Goal: Find specific fact: Find specific fact

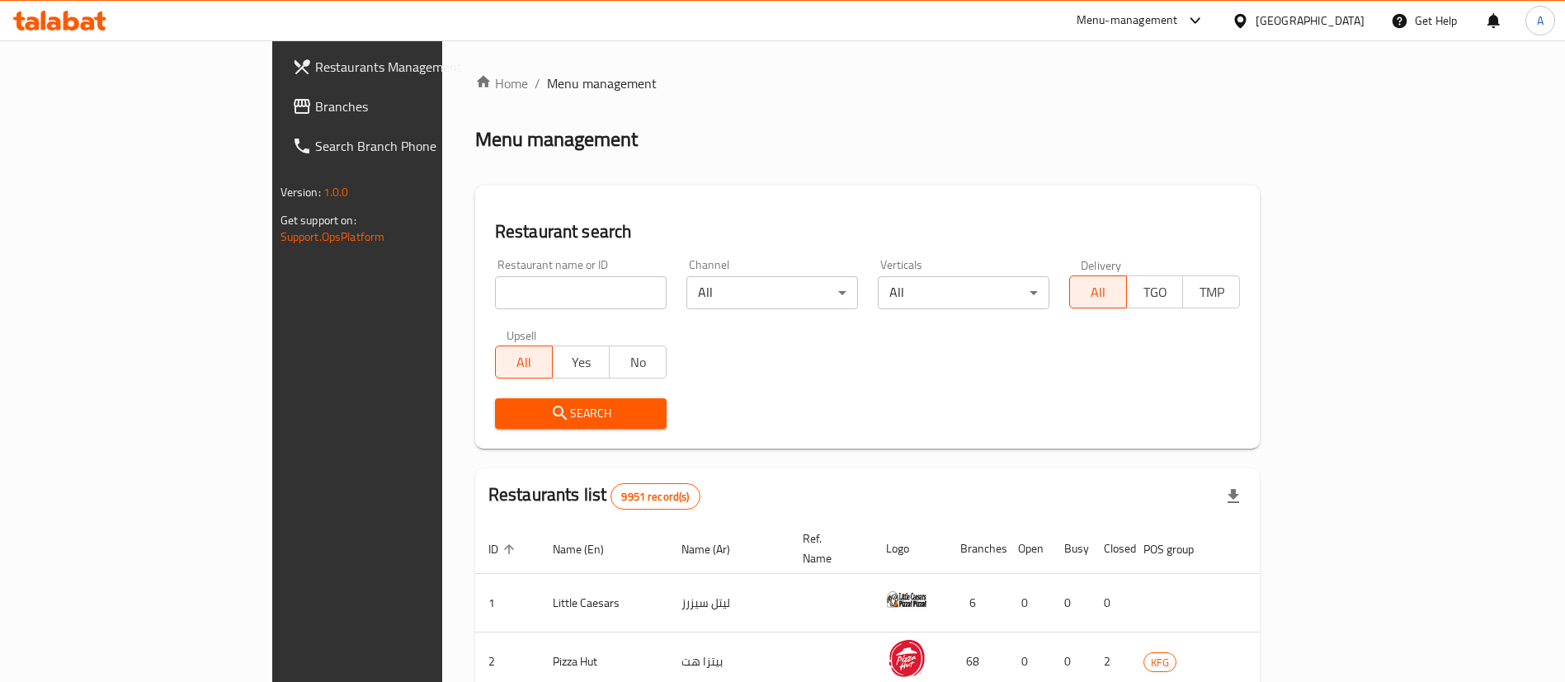
click at [495, 285] on input "search" at bounding box center [581, 292] width 172 height 33
type input "t"
type input "[PERSON_NAME]"
click button "Search" at bounding box center [581, 413] width 172 height 31
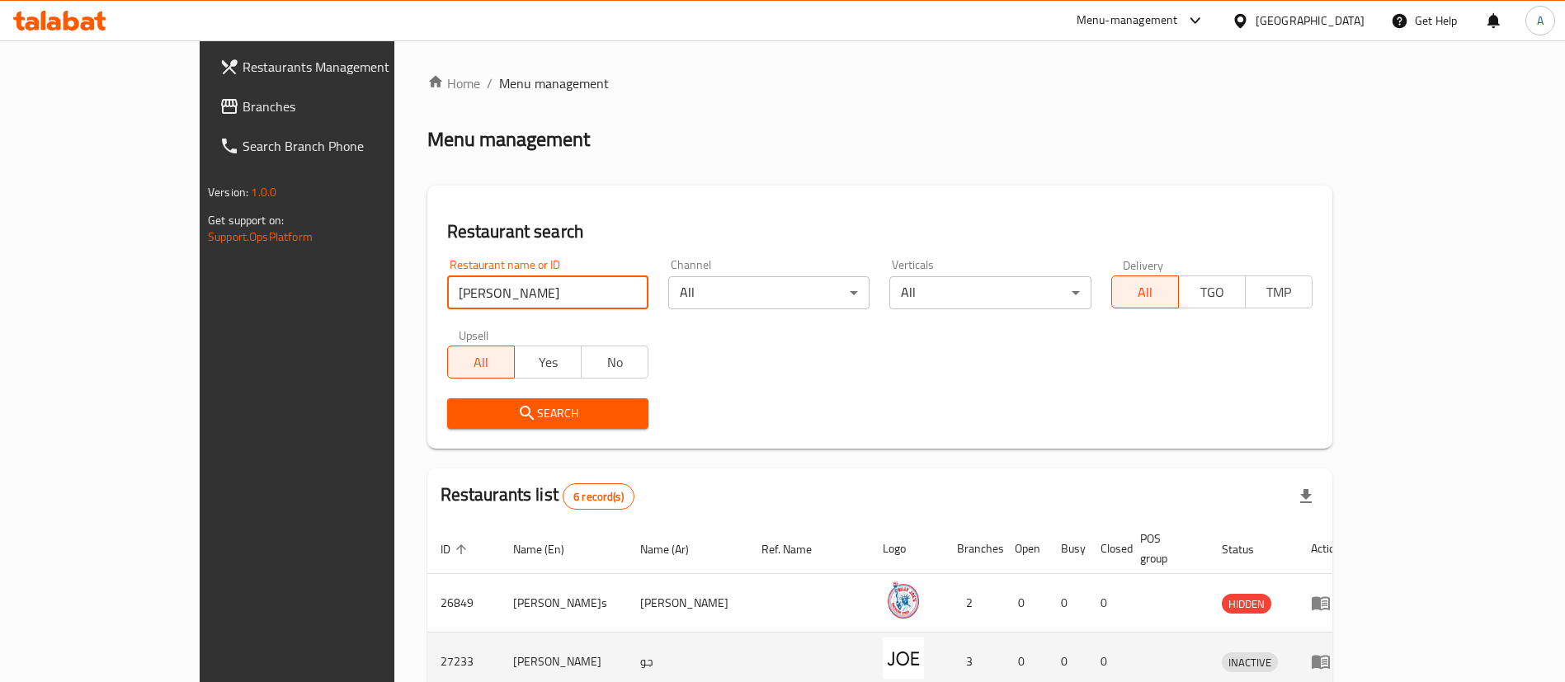
click at [500, 633] on td "[PERSON_NAME]" at bounding box center [563, 662] width 127 height 59
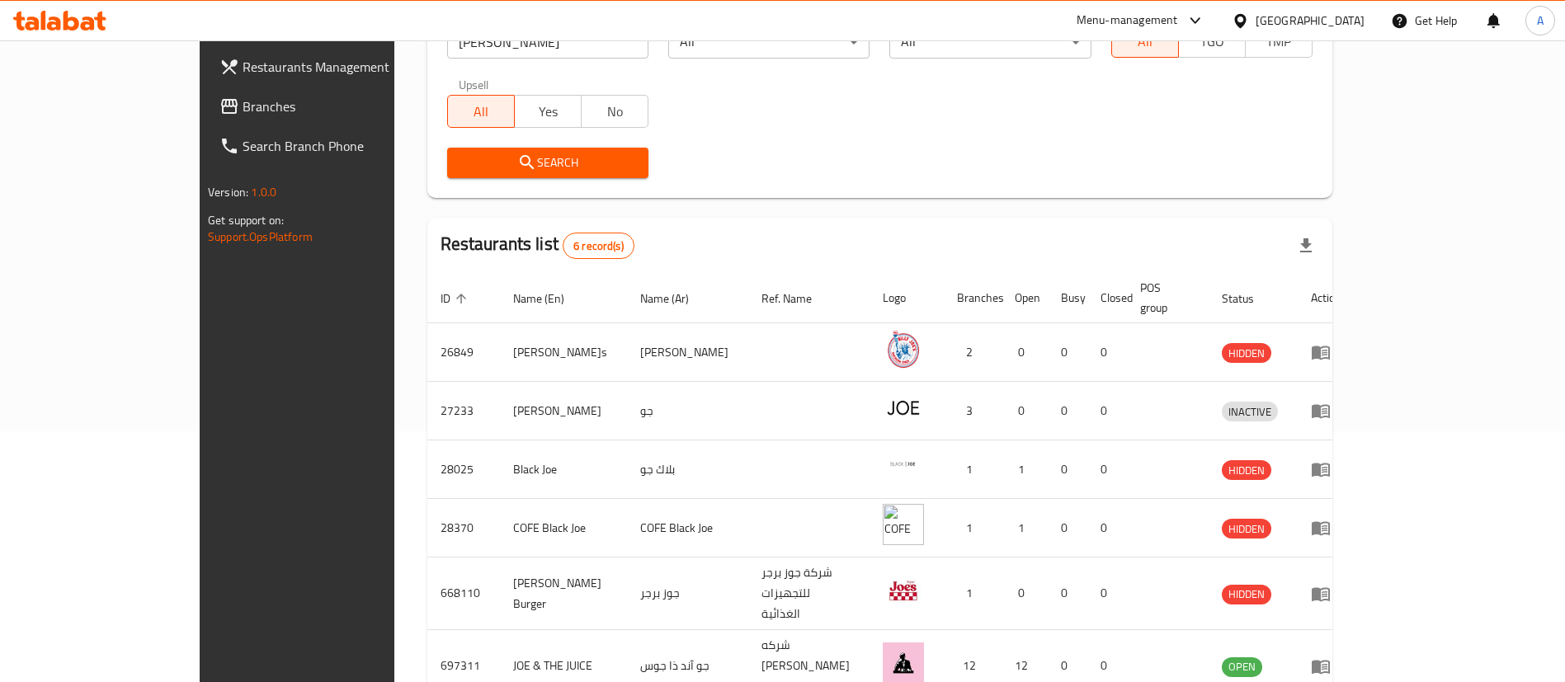
scroll to position [314, 0]
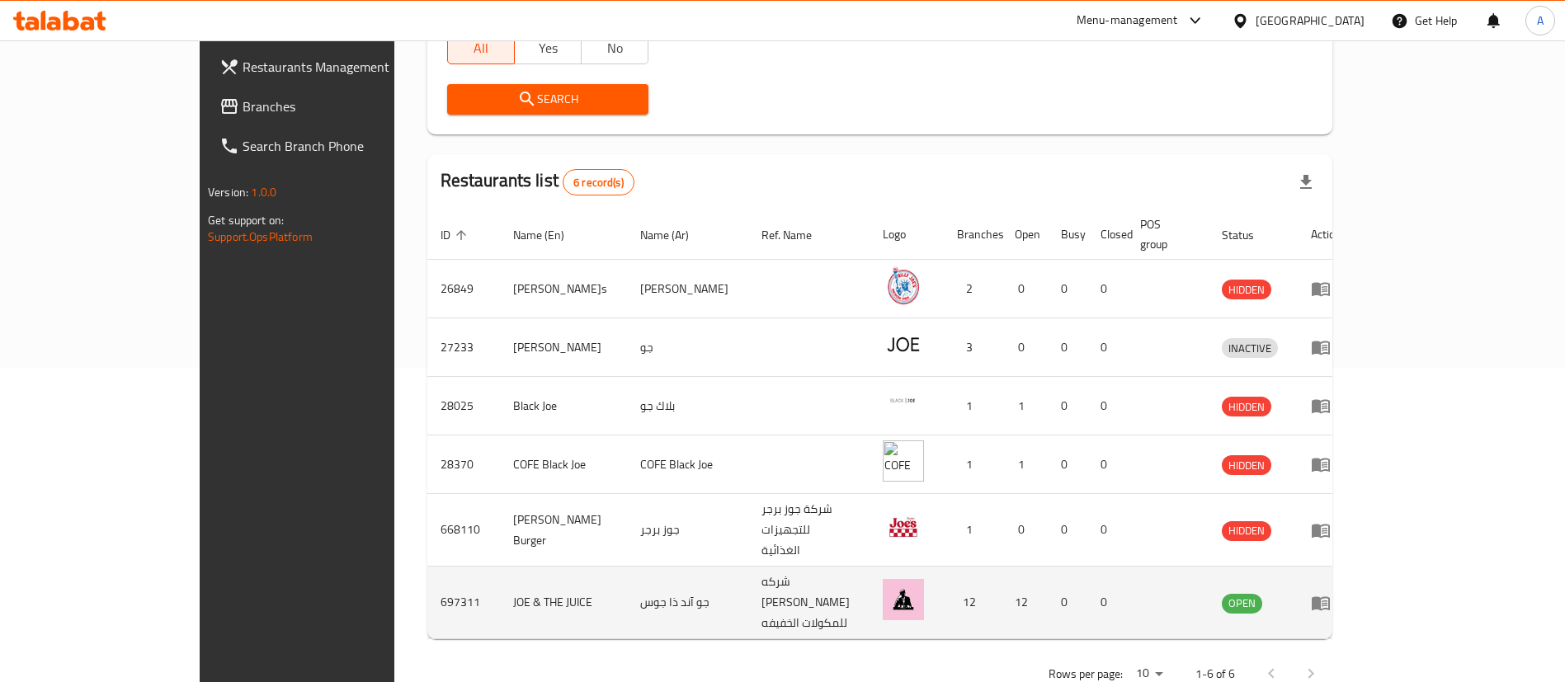
click at [427, 568] on td "697311" at bounding box center [463, 603] width 73 height 73
copy td "697311"
